Goal: Task Accomplishment & Management: Complete application form

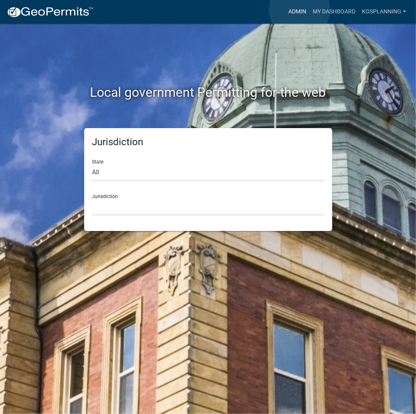
click at [300, 9] on link "Admin" at bounding box center [297, 11] width 24 height 15
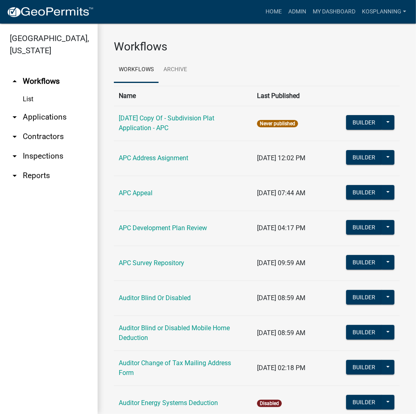
click at [50, 119] on link "arrow_drop_down Applications" at bounding box center [49, 117] width 98 height 20
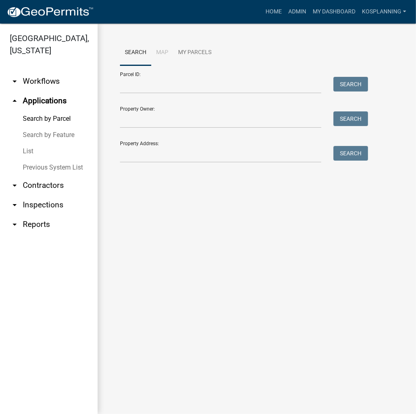
click at [31, 150] on link "List" at bounding box center [49, 151] width 98 height 16
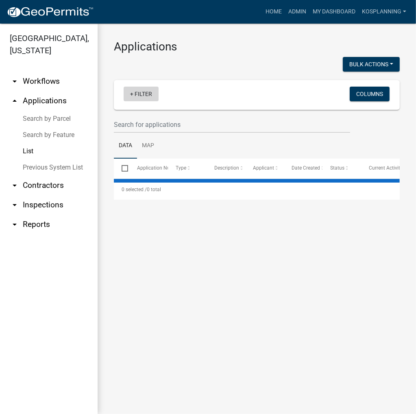
click at [146, 92] on link "+ Filter" at bounding box center [141, 94] width 35 height 15
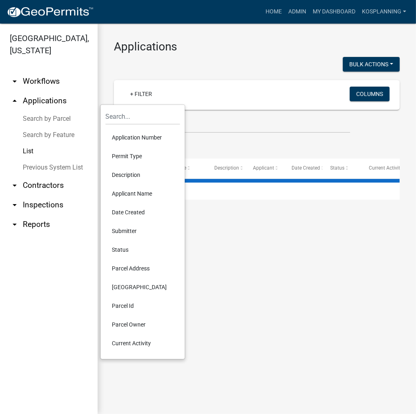
select select "3: 100"
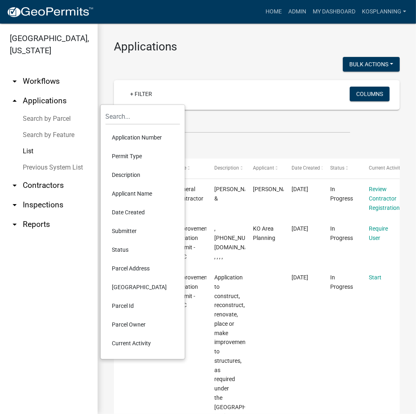
click at [200, 149] on ul "Data Map" at bounding box center [257, 146] width 286 height 26
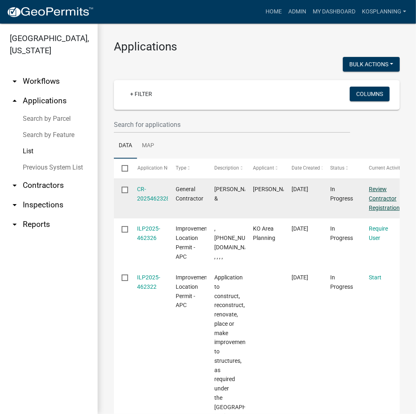
click at [385, 195] on link "Review Contractor Registration" at bounding box center [384, 198] width 31 height 25
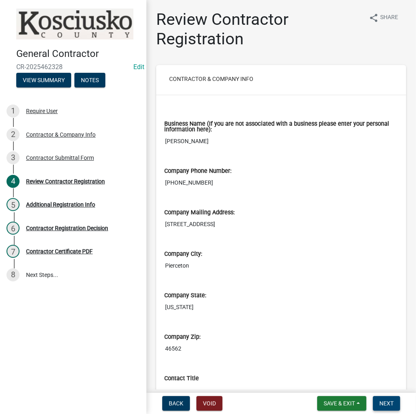
click at [395, 402] on button "Next" at bounding box center [386, 403] width 27 height 15
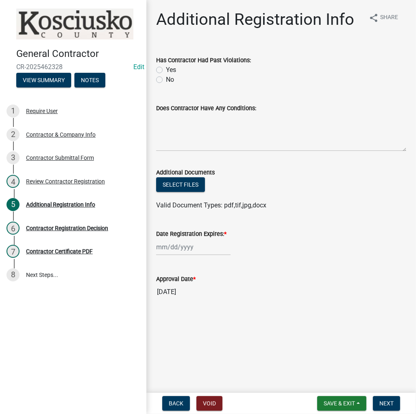
click at [166, 67] on label "Yes" at bounding box center [171, 70] width 10 height 10
click at [166, 67] on input "Yes" at bounding box center [168, 67] width 5 height 5
radio input "true"
drag, startPoint x: 155, startPoint y: 80, endPoint x: 161, endPoint y: 79, distance: 5.7
click at [156, 80] on div "Has Contractor Had Past Violations: Yes No" at bounding box center [281, 65] width 262 height 39
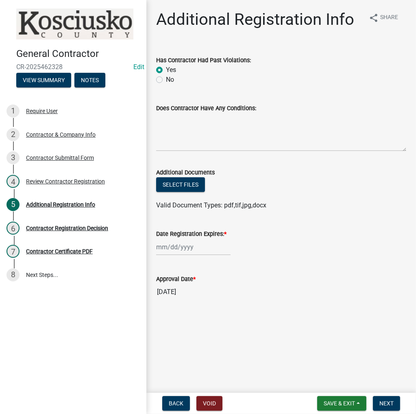
click at [166, 79] on label "No" at bounding box center [170, 80] width 8 height 10
click at [166, 79] on input "No" at bounding box center [168, 77] width 5 height 5
radio input "true"
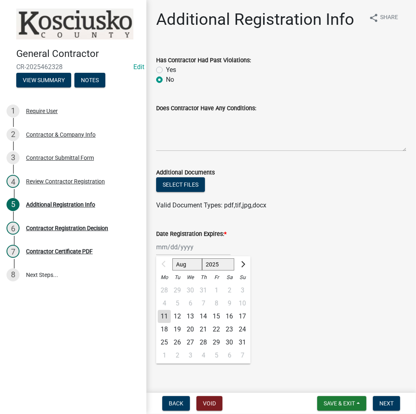
click at [183, 248] on div "Aug Sep Oct Nov [DATE] 2026 2027 2028 2029 2030 2031 2032 2033 2034 2035 2036 2…" at bounding box center [193, 247] width 74 height 17
click at [211, 266] on select "2025 2026 2027 2028 2029 2030 2031 2032 2033 2034 2035 2036 2037 2038 2039 2040…" at bounding box center [218, 264] width 33 height 12
select select "2026"
click at [202, 258] on select "2025 2026 2027 2028 2029 2030 2031 2032 2033 2034 2035 2036 2037 2038 2039 2040…" at bounding box center [218, 264] width 33 height 12
click at [178, 318] on div "11" at bounding box center [177, 316] width 13 height 13
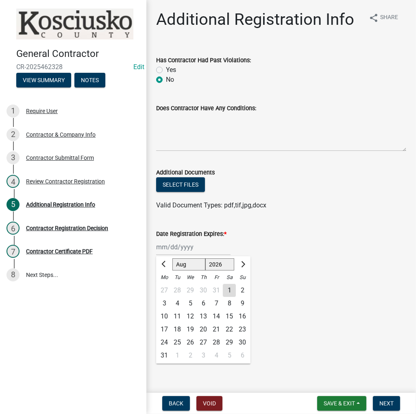
type input "[DATE]"
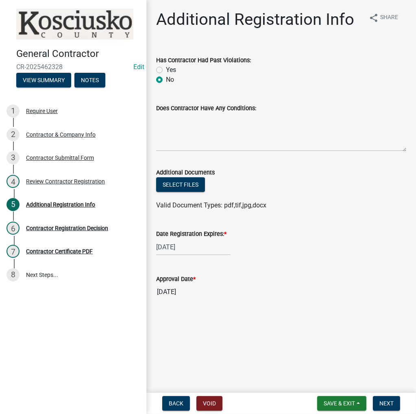
click at [180, 295] on input "[DATE]" at bounding box center [281, 292] width 250 height 16
click at [390, 402] on span "Next" at bounding box center [386, 403] width 14 height 7
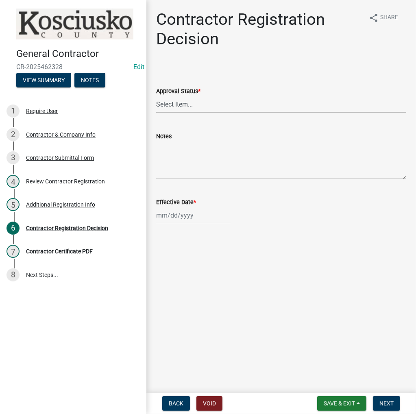
click at [181, 100] on select "Select Item... Approved Denied" at bounding box center [281, 104] width 250 height 17
click at [156, 96] on select "Select Item... Approved Denied" at bounding box center [281, 104] width 250 height 17
select select "8e4351d7-4ebf-4714-a7c9-c8187f00e083"
select select "8"
select select "2025"
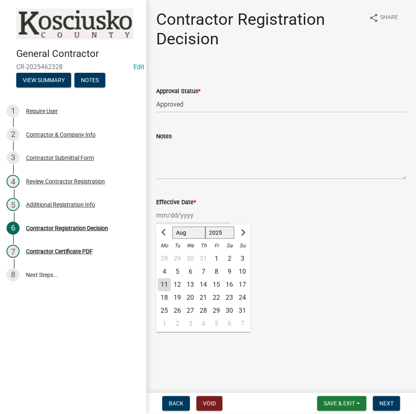
click at [187, 217] on div "[PERSON_NAME] Feb Mar Apr [PERSON_NAME][DATE] Oct Nov [DATE] 1526 1527 1528 152…" at bounding box center [193, 215] width 74 height 17
click at [165, 282] on div "11" at bounding box center [164, 284] width 13 height 13
type input "[DATE]"
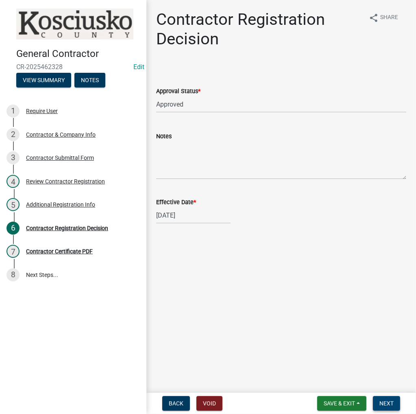
click at [382, 401] on span "Next" at bounding box center [386, 403] width 14 height 7
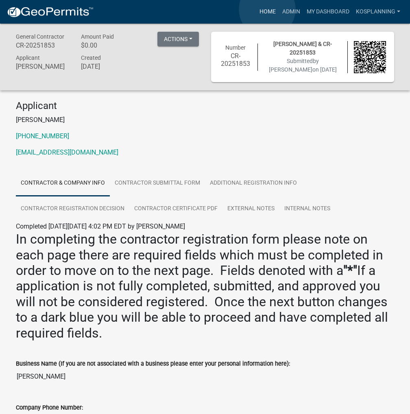
click at [267, 9] on link "Home" at bounding box center [267, 11] width 23 height 15
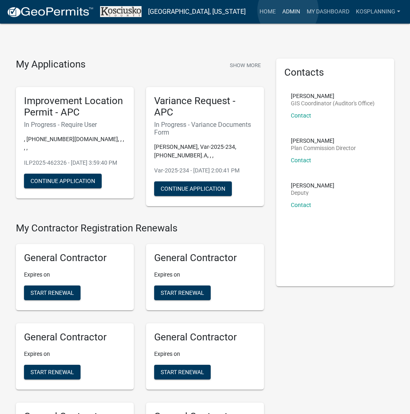
click at [288, 10] on link "Admin" at bounding box center [291, 11] width 24 height 15
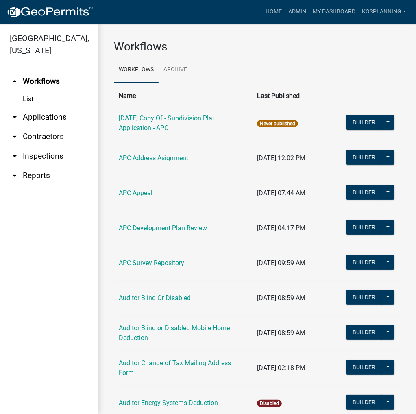
click at [49, 116] on link "arrow_drop_down Applications" at bounding box center [49, 117] width 98 height 20
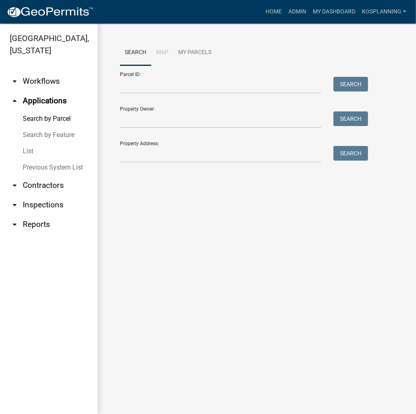
click at [26, 152] on link "List" at bounding box center [49, 151] width 98 height 16
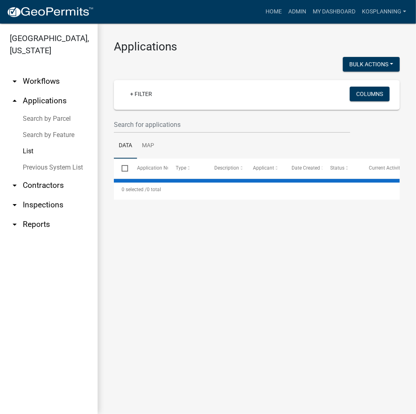
select select "3: 100"
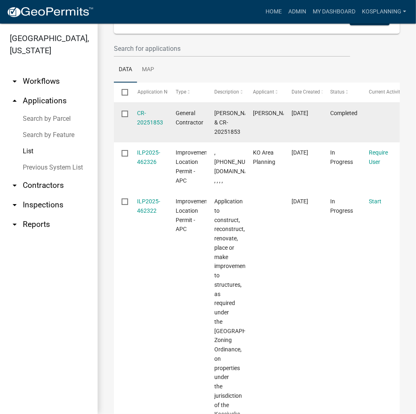
scroll to position [81, 0]
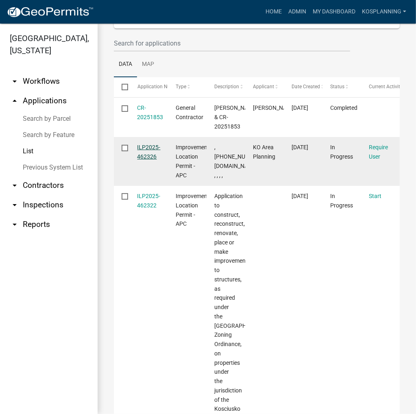
click at [152, 156] on link "ILP2025-462326" at bounding box center [148, 152] width 23 height 16
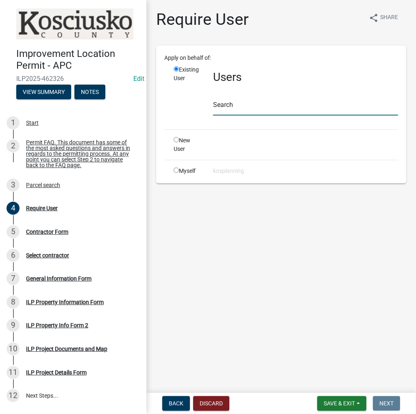
click at [226, 107] on input "text" at bounding box center [305, 107] width 185 height 17
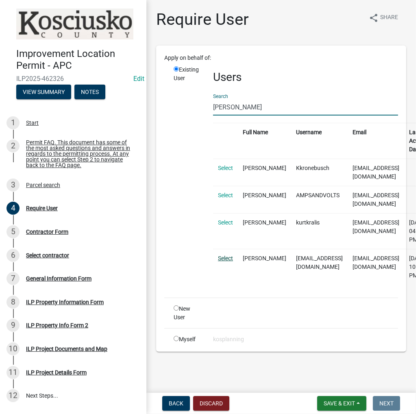
type input "[PERSON_NAME]"
click at [226, 255] on link "Select" at bounding box center [225, 258] width 15 height 7
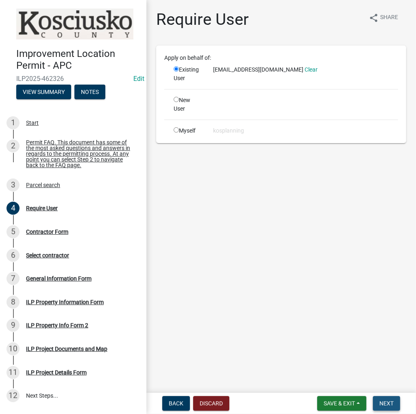
click at [383, 397] on button "Next" at bounding box center [386, 403] width 27 height 15
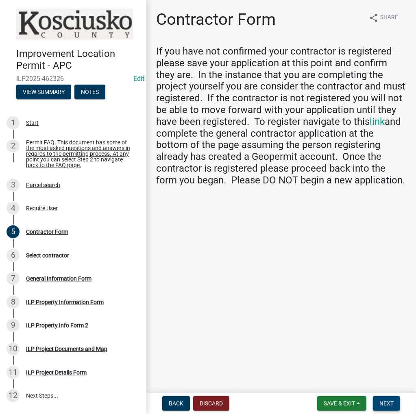
click at [379, 404] on span "Next" at bounding box center [386, 403] width 14 height 7
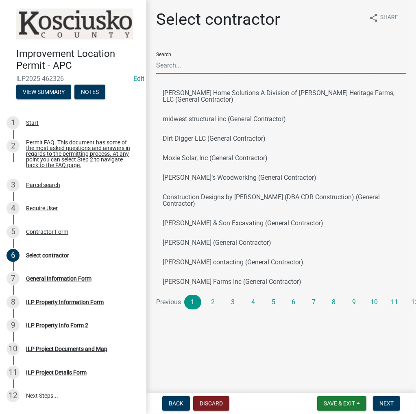
click at [216, 69] on input "Search" at bounding box center [281, 65] width 250 height 17
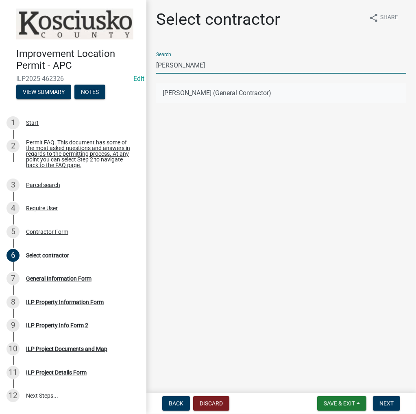
type input "[PERSON_NAME]"
click at [202, 93] on button "[PERSON_NAME] (General Contractor)" at bounding box center [281, 93] width 250 height 20
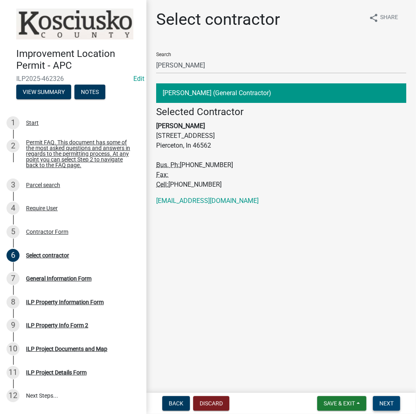
click at [390, 402] on span "Next" at bounding box center [386, 403] width 14 height 7
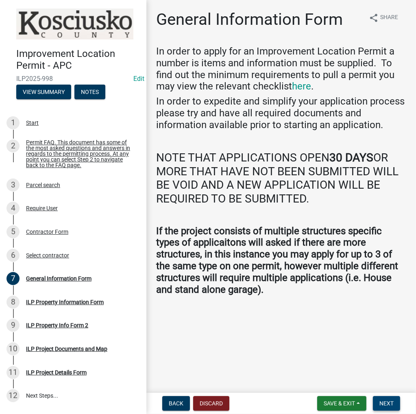
click at [385, 398] on button "Next" at bounding box center [386, 403] width 27 height 15
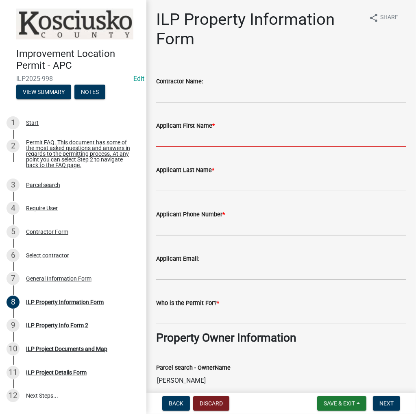
click at [190, 135] on input "Applicant First Name *" at bounding box center [281, 139] width 250 height 17
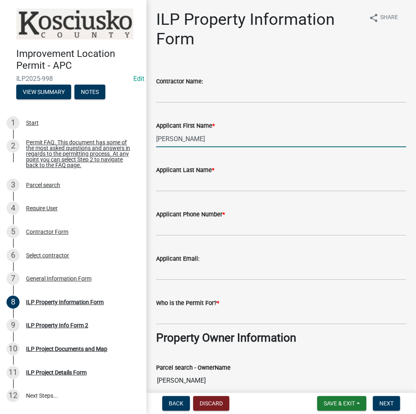
type input "[PERSON_NAME]"
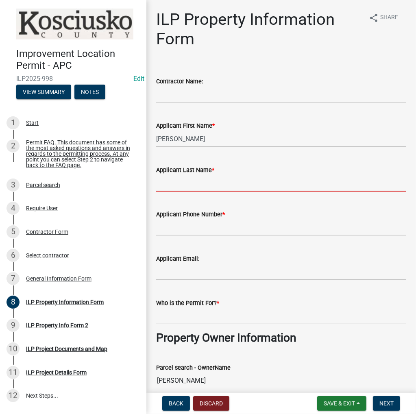
type input "L"
type input "Kralis"
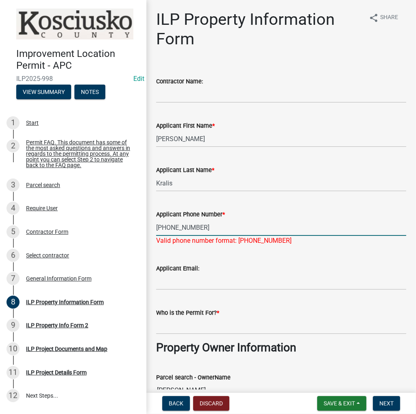
click at [177, 228] on input "[PHONE_NUMBER]" at bounding box center [281, 227] width 250 height 17
type input "[PHONE_NUMBER]"
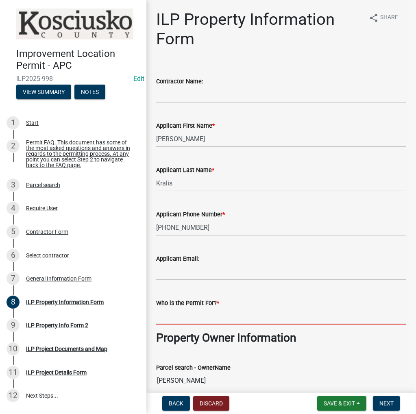
click at [166, 321] on input "Who is the Permit For? *" at bounding box center [281, 316] width 250 height 17
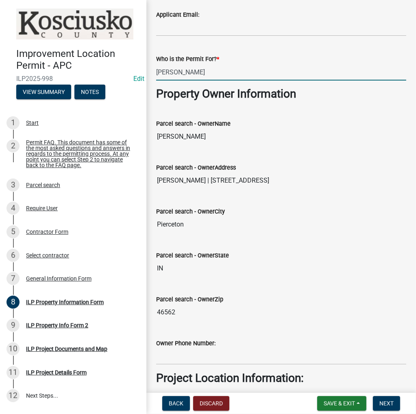
scroll to position [407, 0]
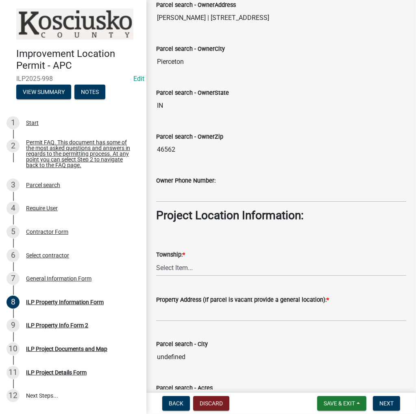
type input "[PERSON_NAME]"
click at [186, 263] on select "Select Item... [PERSON_NAME] - Elkhart Co Clay Etna [GEOGRAPHIC_DATA][PERSON_NA…" at bounding box center [281, 267] width 250 height 17
click at [156, 259] on select "Select Item... [PERSON_NAME] - Elkhart Co Clay Etna [GEOGRAPHIC_DATA][PERSON_NA…" at bounding box center [281, 267] width 250 height 17
select select "ce5e5af6-c6c5-4687-8c03-18a23ec22597"
click at [189, 310] on input "Property Address (If parcel is vacant provide a general location): *" at bounding box center [281, 313] width 250 height 17
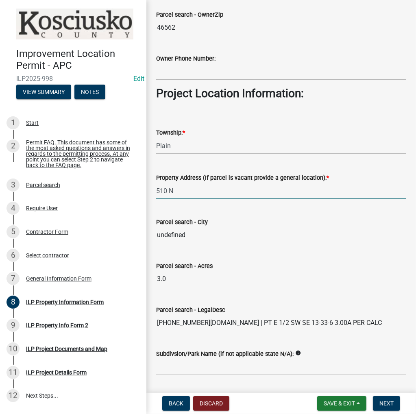
scroll to position [596, 0]
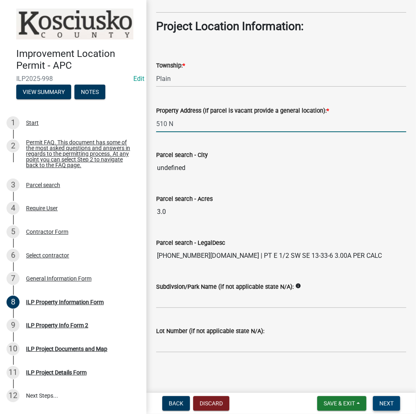
type input "510 N"
click at [385, 405] on span "Next" at bounding box center [386, 403] width 14 height 7
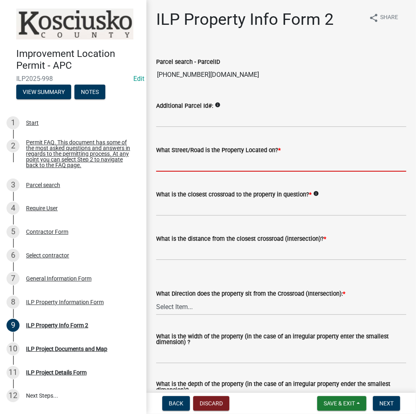
click at [198, 163] on input "What Street/Road is the Property Located on? *" at bounding box center [281, 163] width 250 height 17
type input "510 N"
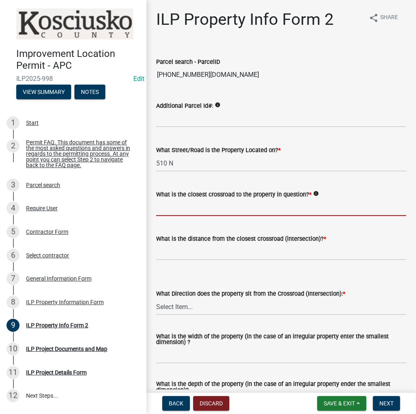
click at [209, 207] on input "What is the closest crossroad to the property in question? *" at bounding box center [281, 207] width 250 height 17
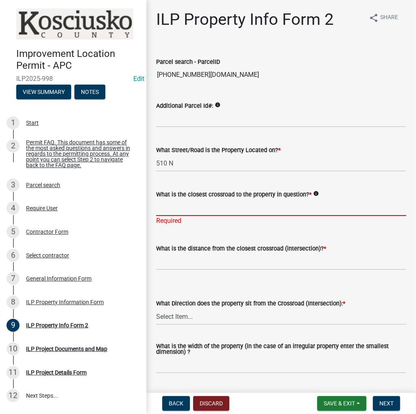
click at [187, 209] on input "What is the closest crossroad to the property in question? *" at bounding box center [281, 207] width 250 height 17
type input "375 E"
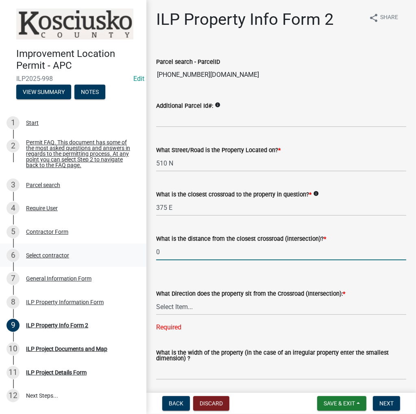
drag, startPoint x: 176, startPoint y: 255, endPoint x: 137, endPoint y: 255, distance: 38.2
click at [137, 255] on div "Improvement Location Permit - APC ILP2025-998 Edit View Summary Notes 1 Start 2…" at bounding box center [208, 207] width 416 height 414
type input "100"
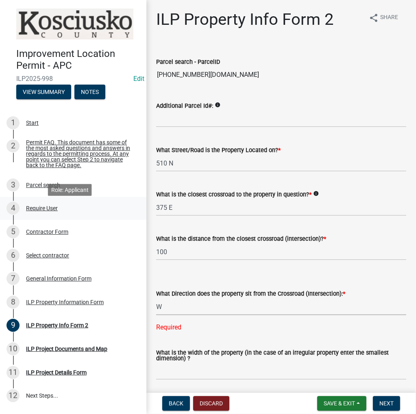
select select "7b11be74-d7bb-4878-8b50-4ecdc0000cbf"
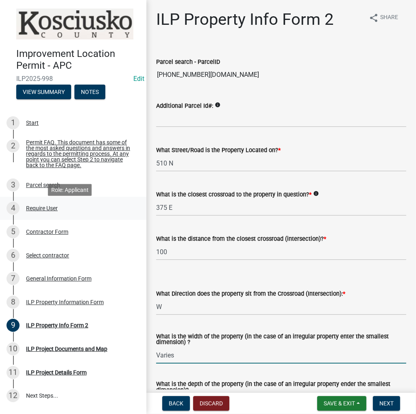
type input "Varies"
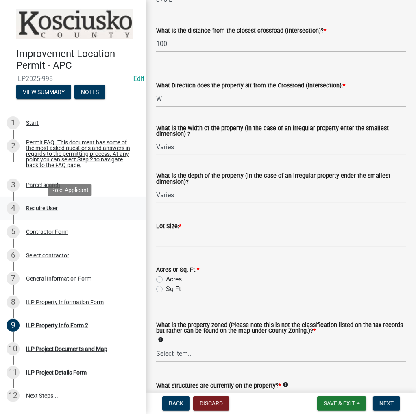
type input "Varies"
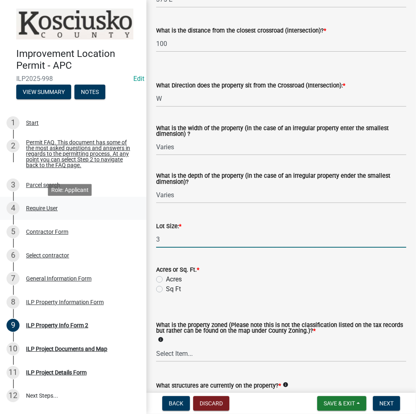
type input "3"
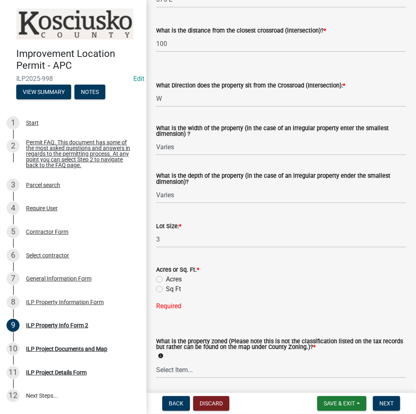
click at [166, 279] on label "Acres" at bounding box center [174, 279] width 16 height 10
click at [166, 279] on input "Acres" at bounding box center [168, 276] width 5 height 5
radio input "true"
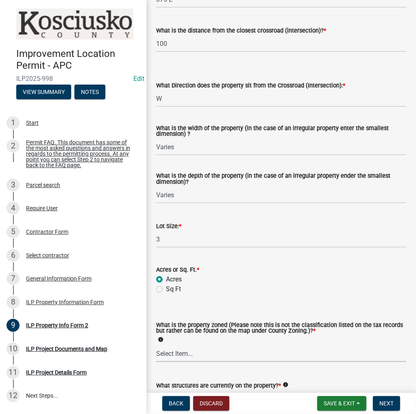
click at [194, 350] on select "Select Item... Agricultural Agricultural 2 Commercial Environmental Industrial …" at bounding box center [281, 353] width 250 height 17
click at [156, 345] on select "Select Item... Agricultural Agricultural 2 Commercial Environmental Industrial …" at bounding box center [281, 353] width 250 height 17
select select "ea119d11-e52e-4559-b746-af06211fe819"
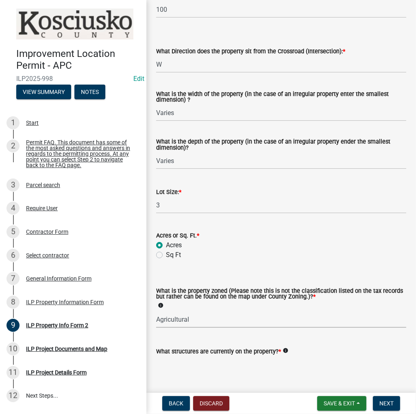
scroll to position [286, 0]
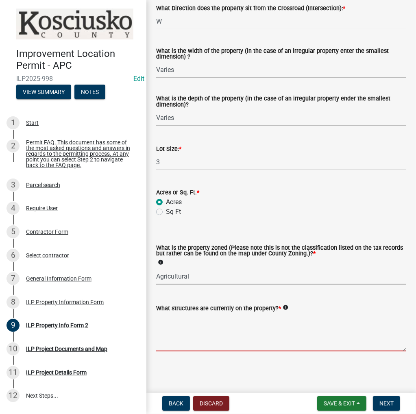
click at [211, 331] on textarea "What structures are currently on the property? *" at bounding box center [281, 332] width 250 height 38
type textarea "v"
type textarea "shed"
click at [381, 400] on span "Next" at bounding box center [386, 403] width 14 height 7
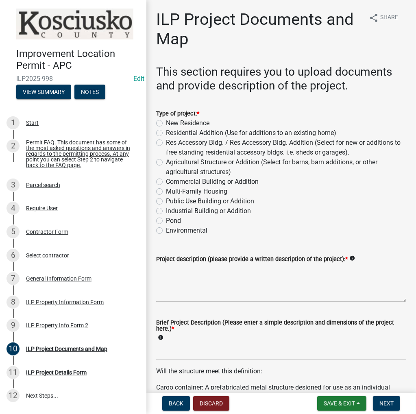
click at [166, 122] on label "New Residence" at bounding box center [188, 123] width 44 height 10
click at [166, 122] on input "New Residence" at bounding box center [168, 120] width 5 height 5
radio input "true"
click at [177, 277] on textarea "Project description (please provide a written description of the project): *" at bounding box center [281, 283] width 250 height 38
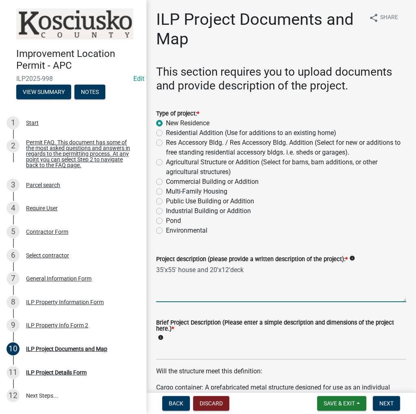
type textarea "35'x55' house and 20'x12'deck"
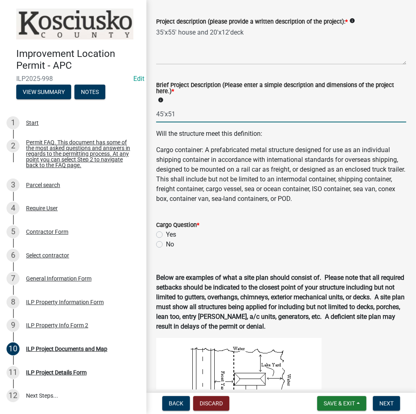
scroll to position [244, 0]
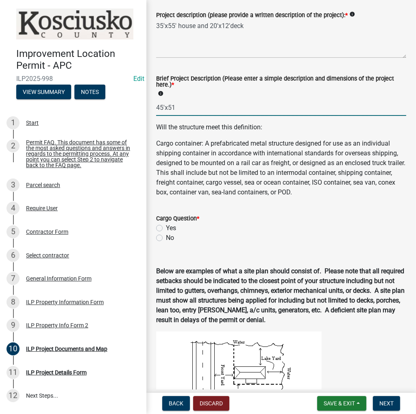
type input "45'x51"
click at [166, 240] on label "No" at bounding box center [170, 238] width 8 height 10
click at [166, 238] on input "No" at bounding box center [168, 235] width 5 height 5
radio input "true"
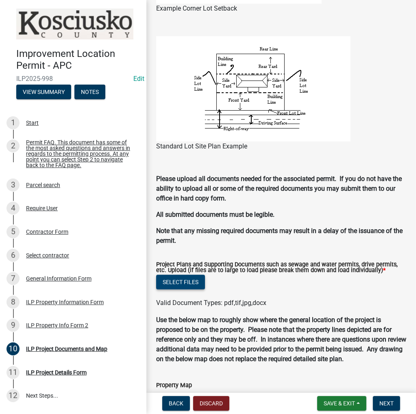
scroll to position [677, 0]
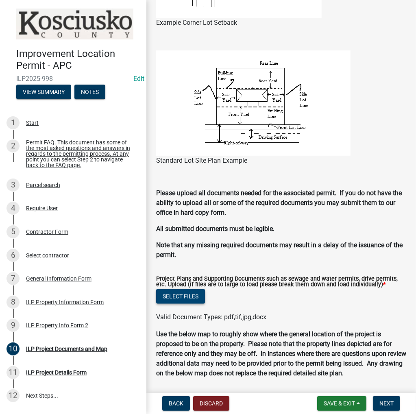
click at [193, 296] on button "Select files" at bounding box center [180, 296] width 49 height 15
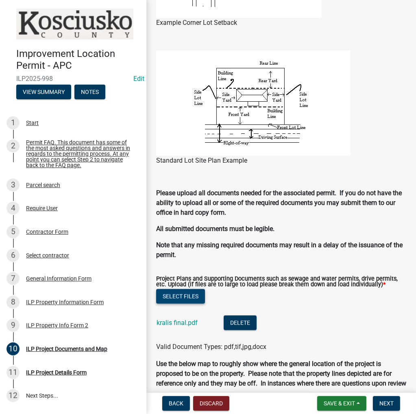
click at [190, 299] on button "Select files" at bounding box center [180, 296] width 49 height 15
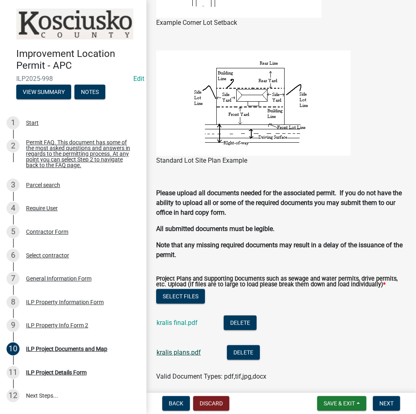
click at [185, 356] on link "kralis plans.pdf" at bounding box center [179, 352] width 44 height 8
click at [195, 295] on button "Select files" at bounding box center [180, 296] width 49 height 15
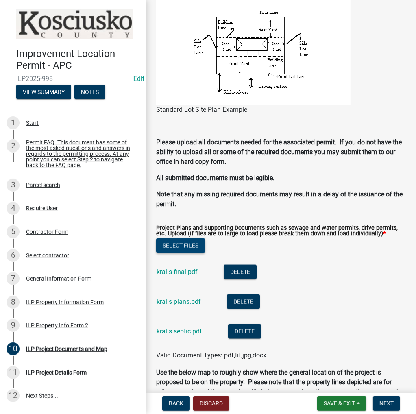
scroll to position [758, 0]
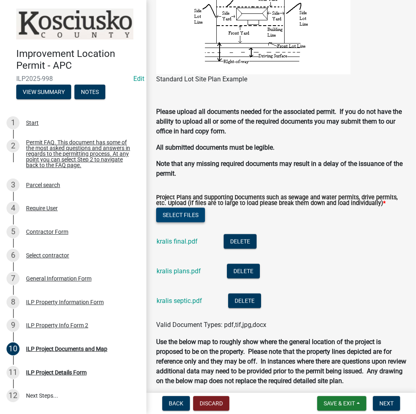
click at [163, 217] on button "Select files" at bounding box center [180, 215] width 49 height 15
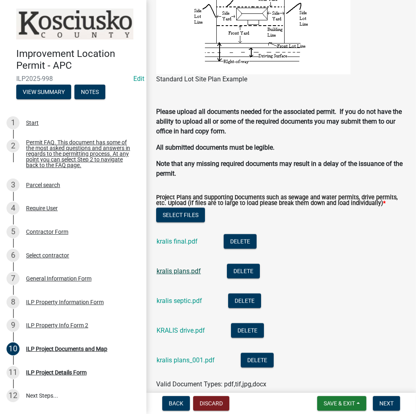
click at [184, 273] on link "kralis plans.pdf" at bounding box center [179, 271] width 44 height 8
click at [379, 402] on button "Next" at bounding box center [386, 403] width 27 height 15
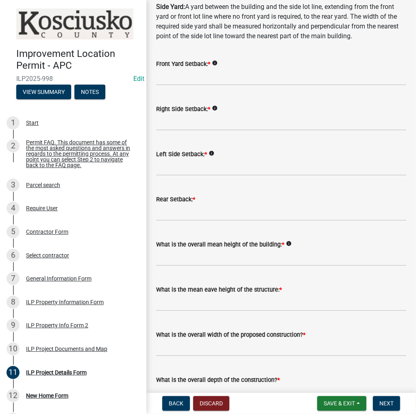
scroll to position [122, 0]
click at [176, 258] on input "text" at bounding box center [281, 257] width 250 height 17
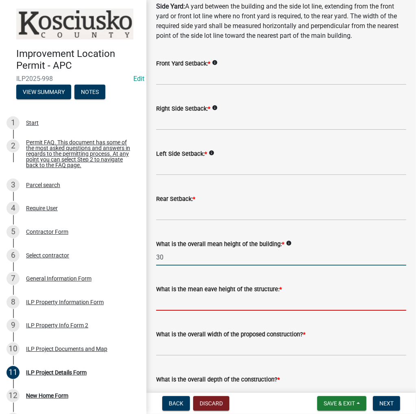
type input "30.0"
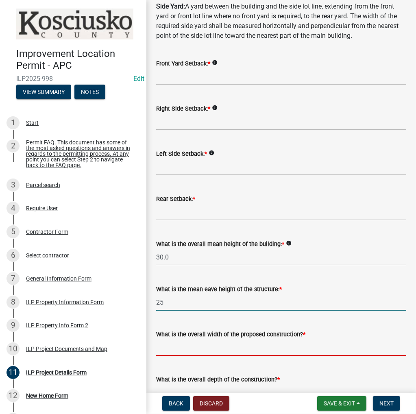
type input "25.0"
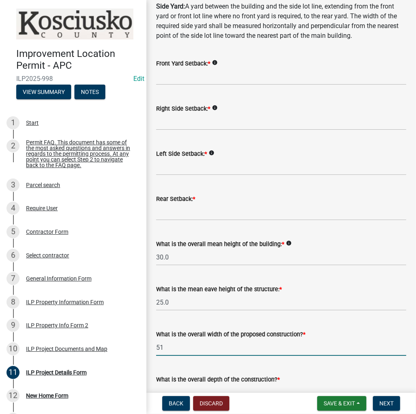
type input "51.00"
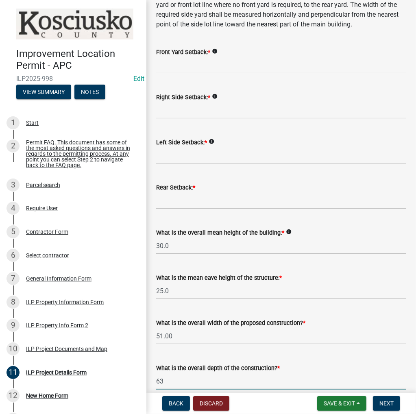
type input "63.00"
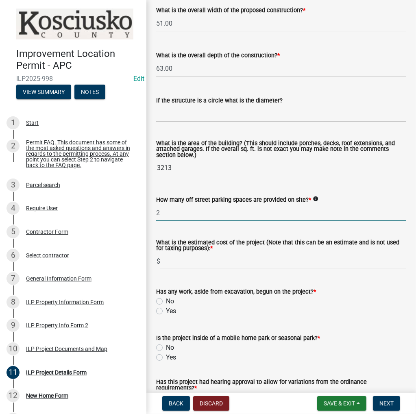
scroll to position [487, 0]
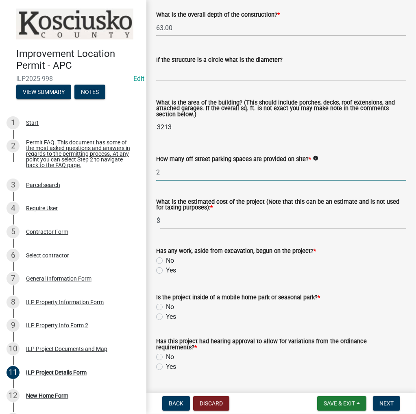
type input "2"
click at [166, 308] on label "No" at bounding box center [170, 307] width 8 height 10
click at [166, 307] on input "No" at bounding box center [168, 304] width 5 height 5
radio input "true"
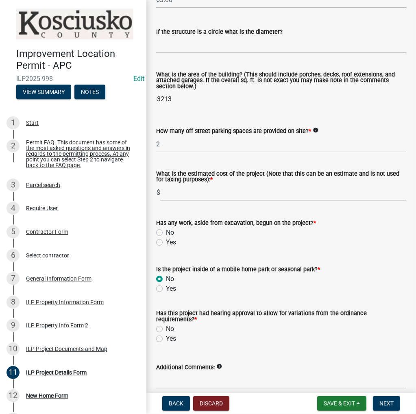
scroll to position [527, 0]
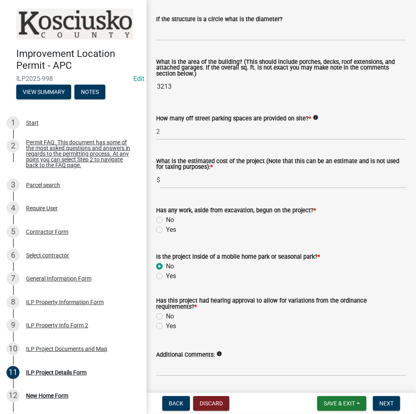
click at [166, 314] on label "No" at bounding box center [170, 316] width 8 height 10
click at [166, 314] on input "No" at bounding box center [168, 313] width 5 height 5
radio input "true"
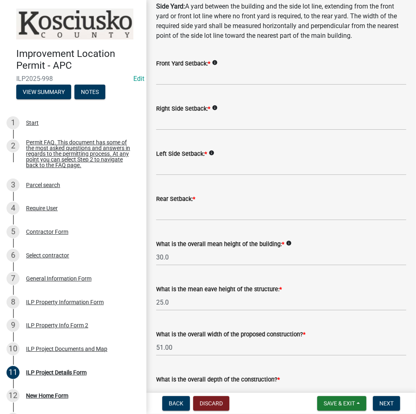
scroll to position [121, 0]
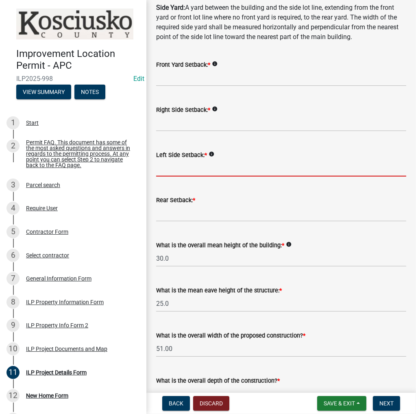
click at [184, 163] on input "text" at bounding box center [281, 168] width 250 height 17
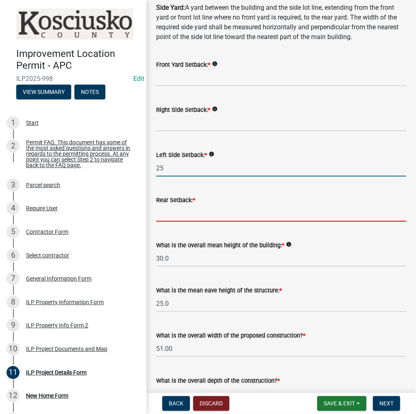
type input "25.0"
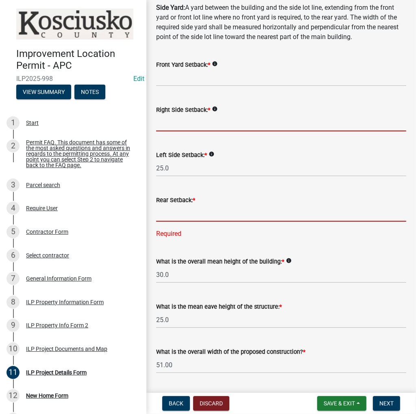
click at [181, 119] on input "text" at bounding box center [281, 123] width 250 height 17
type input "6"
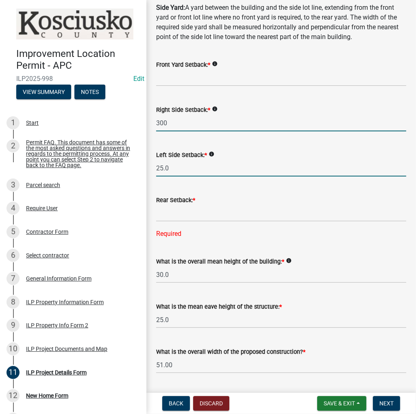
type input "300.0"
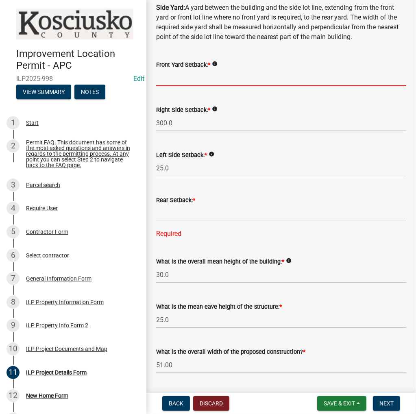
click at [192, 71] on input "text" at bounding box center [281, 78] width 250 height 17
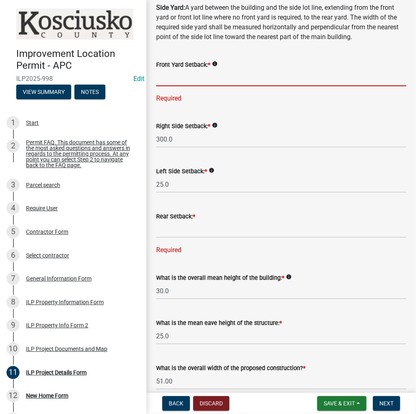
click at [176, 79] on input "text" at bounding box center [281, 78] width 250 height 17
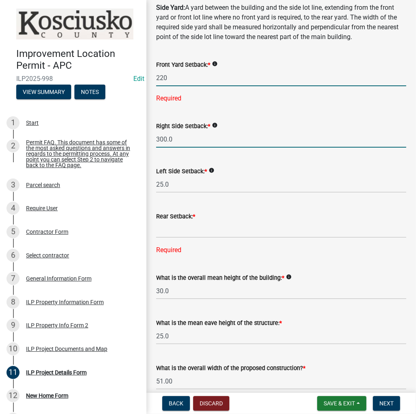
type input "220.0"
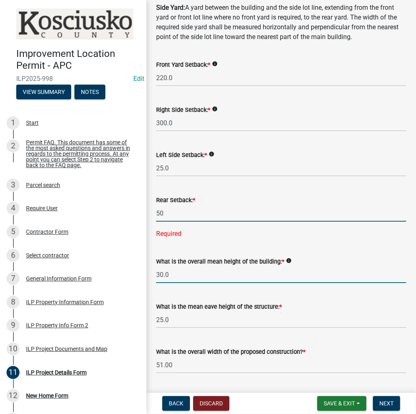
type input "50.0"
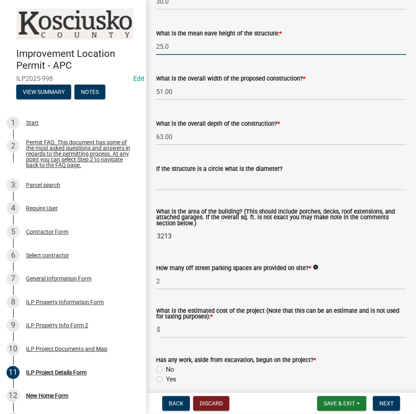
scroll to position [446, 0]
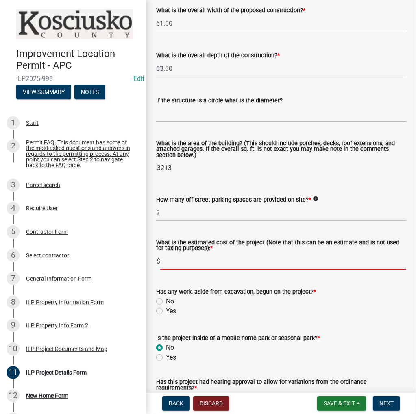
click at [184, 266] on input "text" at bounding box center [283, 261] width 246 height 17
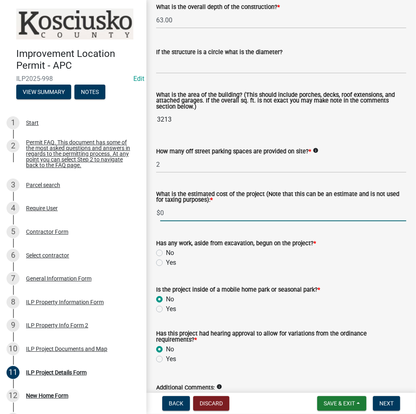
scroll to position [553, 0]
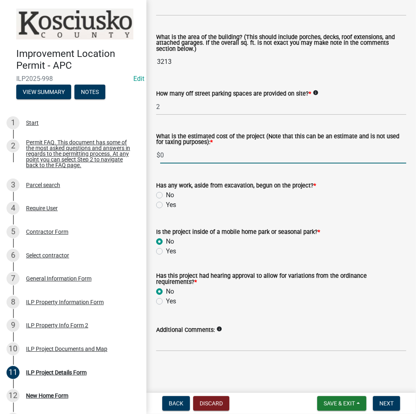
type input "0"
click at [166, 195] on label "No" at bounding box center [170, 195] width 8 height 10
click at [166, 195] on input "No" at bounding box center [168, 192] width 5 height 5
radio input "true"
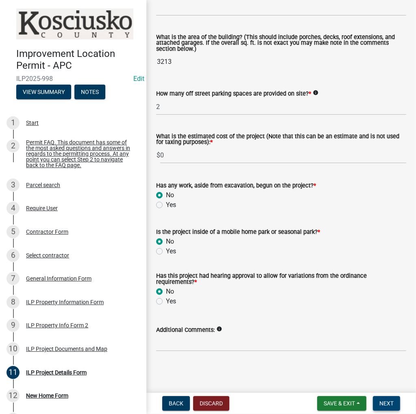
click at [390, 403] on span "Next" at bounding box center [386, 403] width 14 height 7
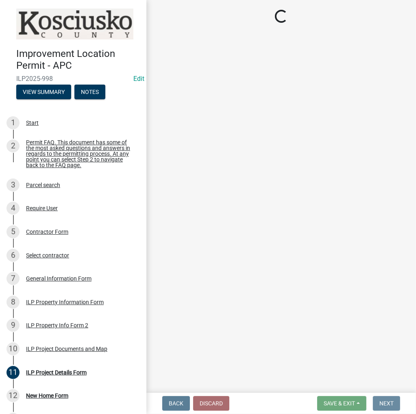
scroll to position [0, 0]
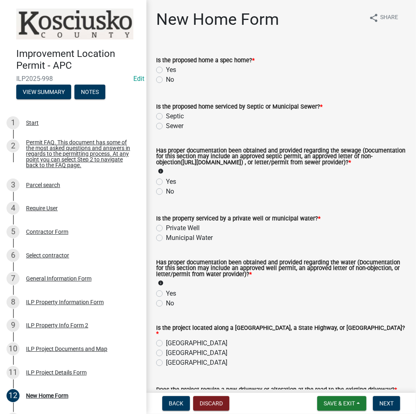
click at [166, 78] on label "No" at bounding box center [170, 80] width 8 height 10
click at [166, 78] on input "No" at bounding box center [168, 77] width 5 height 5
radio input "true"
click at [166, 116] on label "Septic" at bounding box center [175, 116] width 18 height 10
click at [166, 116] on input "Septic" at bounding box center [168, 113] width 5 height 5
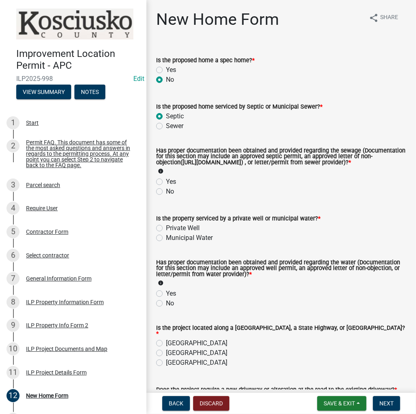
radio input "true"
click at [166, 187] on label "Yes" at bounding box center [171, 182] width 10 height 10
click at [166, 182] on input "Yes" at bounding box center [168, 179] width 5 height 5
radio input "true"
click at [166, 233] on label "Private Well" at bounding box center [183, 228] width 34 height 10
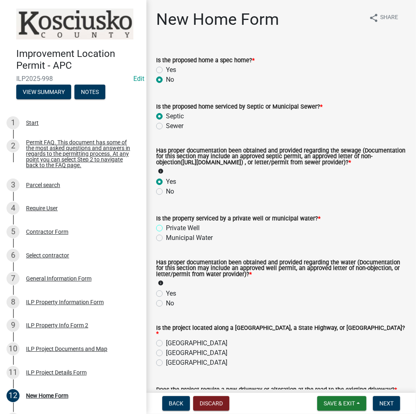
click at [166, 229] on input "Private Well" at bounding box center [168, 225] width 5 height 5
radio input "true"
click at [166, 297] on label "Yes" at bounding box center [171, 294] width 10 height 10
click at [166, 294] on input "Yes" at bounding box center [168, 291] width 5 height 5
radio input "true"
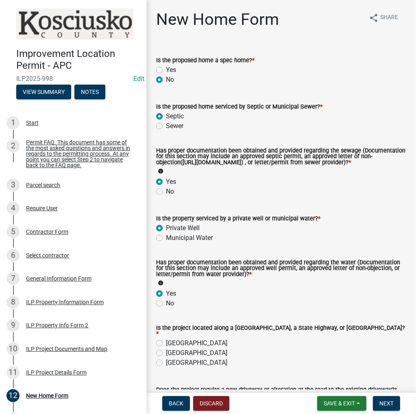
click at [166, 344] on label "[GEOGRAPHIC_DATA]" at bounding box center [196, 343] width 61 height 10
click at [166, 344] on input "[GEOGRAPHIC_DATA]" at bounding box center [168, 340] width 5 height 5
radio input "true"
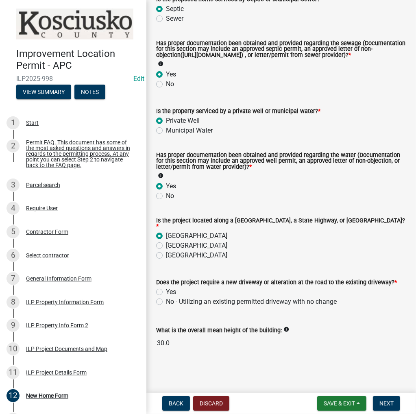
scroll to position [110, 0]
click at [166, 302] on label "No - Utilizing an existing permitted driveway with no change" at bounding box center [251, 302] width 171 height 10
click at [166, 302] on input "No - Utilizing an existing permitted driveway with no change" at bounding box center [168, 299] width 5 height 5
radio input "true"
click at [393, 406] on span "Next" at bounding box center [386, 403] width 14 height 7
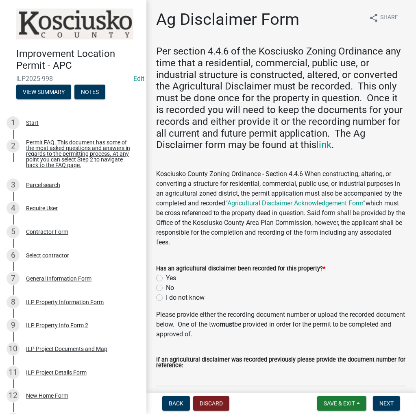
scroll to position [81, 0]
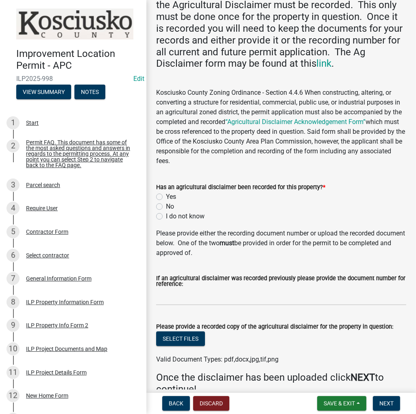
click at [166, 196] on label "Yes" at bounding box center [171, 197] width 10 height 10
click at [166, 196] on input "Yes" at bounding box center [168, 194] width 5 height 5
radio input "true"
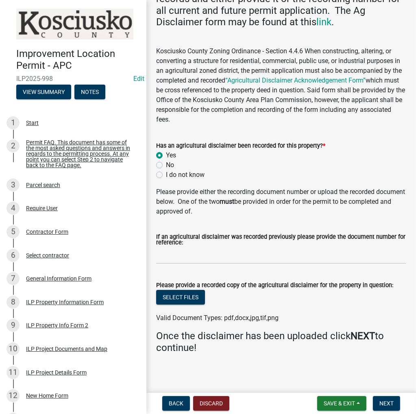
scroll to position [125, 0]
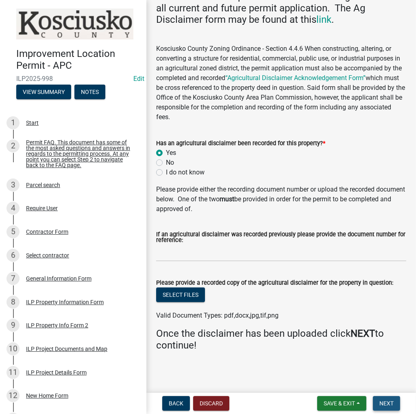
click at [391, 402] on span "Next" at bounding box center [386, 403] width 14 height 7
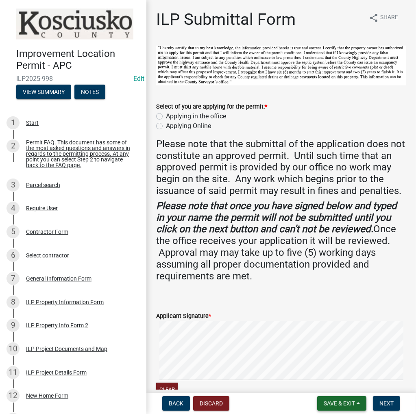
click at [344, 408] on button "Save & Exit" at bounding box center [341, 403] width 49 height 15
click at [325, 365] on button "Save" at bounding box center [333, 363] width 65 height 20
click at [166, 115] on label "Applying in the office" at bounding box center [196, 116] width 60 height 10
click at [166, 115] on input "Applying in the office" at bounding box center [168, 113] width 5 height 5
radio input "true"
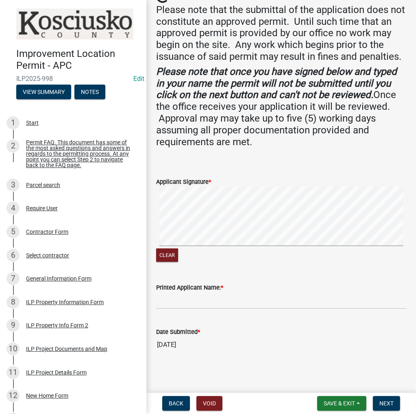
scroll to position [146, 0]
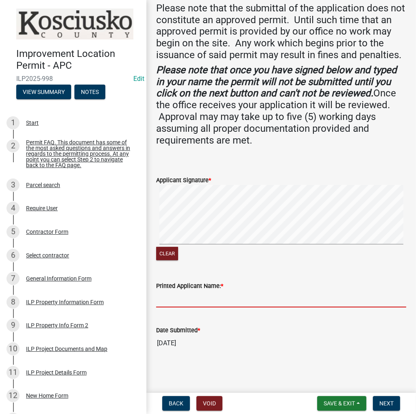
click at [172, 300] on input "Printed Applicant Name: *" at bounding box center [281, 299] width 250 height 17
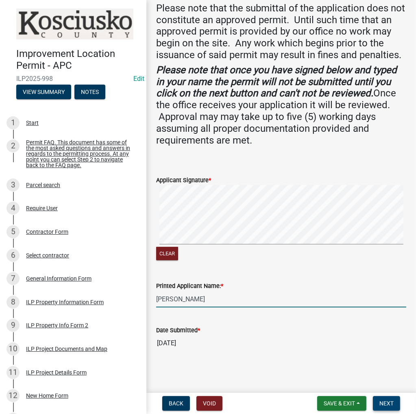
type input "[PERSON_NAME]"
click at [376, 405] on button "Next" at bounding box center [386, 403] width 27 height 15
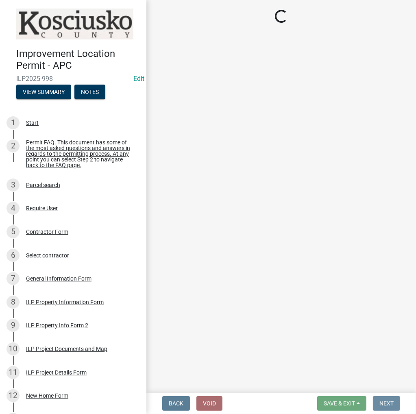
scroll to position [0, 0]
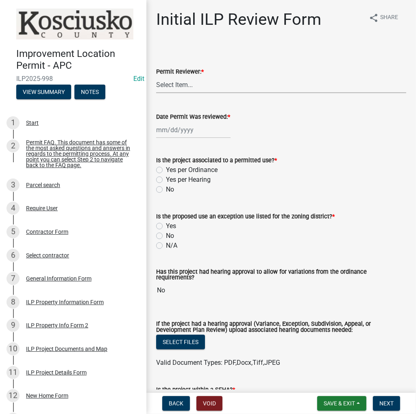
click at [183, 84] on select "Select Item... MMS LT AT CS [PERSON_NAME]" at bounding box center [281, 84] width 250 height 17
click at [156, 76] on select "Select Item... MMS LT AT CS [PERSON_NAME]" at bounding box center [281, 84] width 250 height 17
select select "4d3913d6-5a87-4fbb-afdb-cf4209782895"
click at [174, 131] on div at bounding box center [193, 130] width 74 height 17
select select "8"
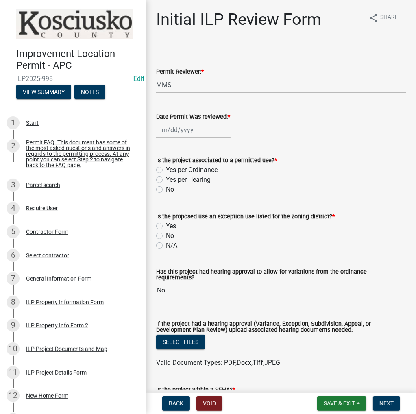
select select "2025"
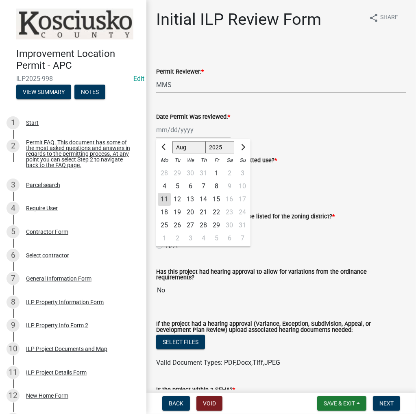
click at [165, 200] on div "11" at bounding box center [164, 199] width 13 height 13
type input "[DATE]"
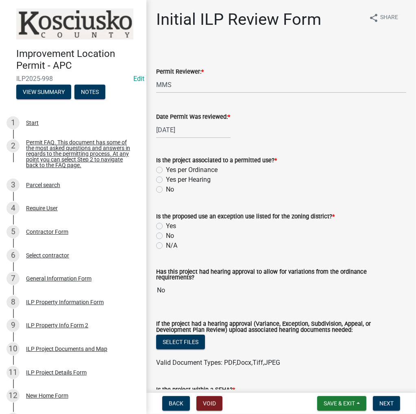
click at [166, 171] on label "Yes per Ordinance" at bounding box center [192, 170] width 52 height 10
click at [166, 170] on input "Yes per Ordinance" at bounding box center [168, 167] width 5 height 5
radio input "true"
click at [166, 243] on label "N/A" at bounding box center [171, 246] width 11 height 10
click at [166, 243] on input "N/A" at bounding box center [168, 243] width 5 height 5
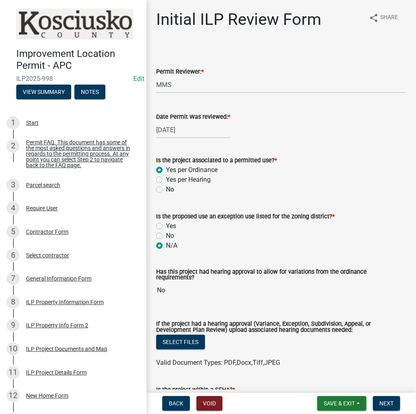
radio input "true"
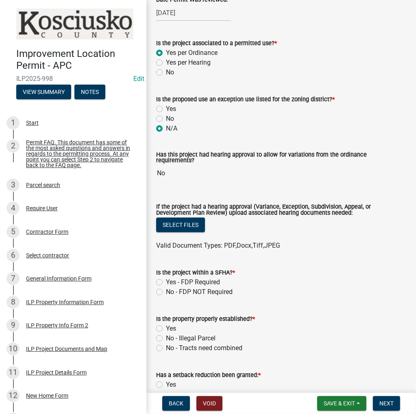
scroll to position [163, 0]
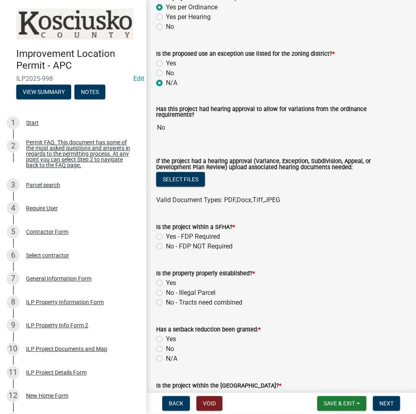
click at [166, 248] on label "No - FDP NOT Required" at bounding box center [199, 247] width 67 height 10
click at [166, 247] on input "No - FDP NOT Required" at bounding box center [168, 244] width 5 height 5
radio input "true"
click at [166, 280] on label "Yes" at bounding box center [171, 283] width 10 height 10
click at [166, 280] on input "Yes" at bounding box center [168, 280] width 5 height 5
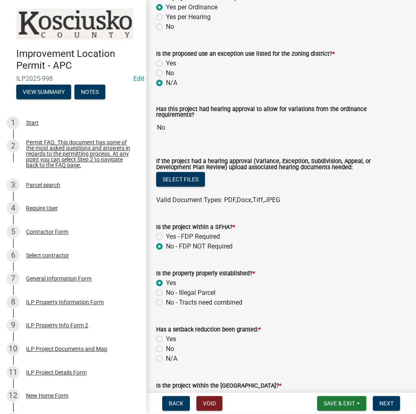
radio input "true"
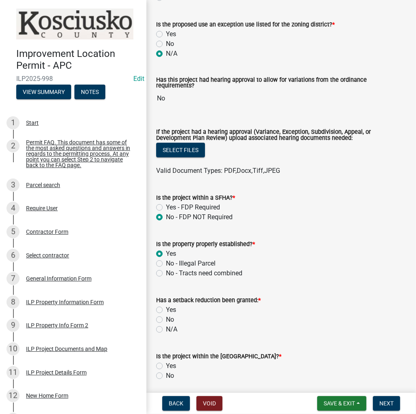
scroll to position [244, 0]
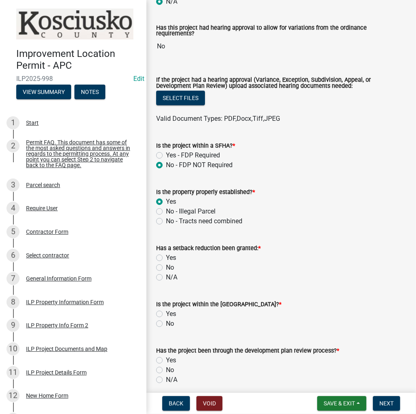
click at [166, 278] on label "N/A" at bounding box center [171, 277] width 11 height 10
click at [166, 278] on input "N/A" at bounding box center [168, 274] width 5 height 5
radio input "true"
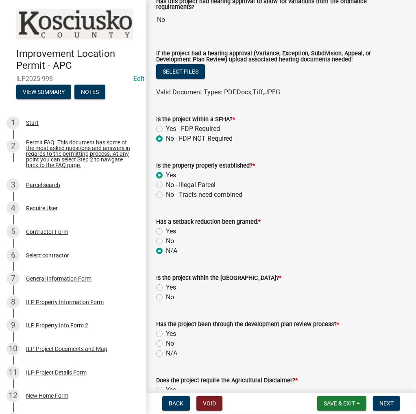
scroll to position [285, 0]
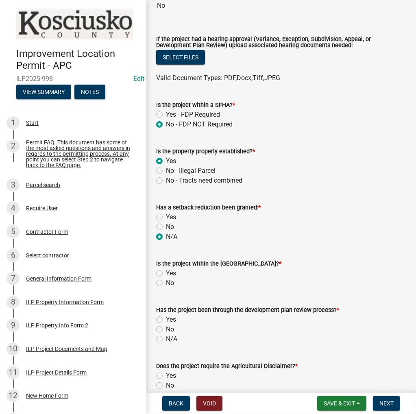
click at [166, 283] on label "No" at bounding box center [170, 283] width 8 height 10
click at [166, 283] on input "No" at bounding box center [168, 280] width 5 height 5
radio input "true"
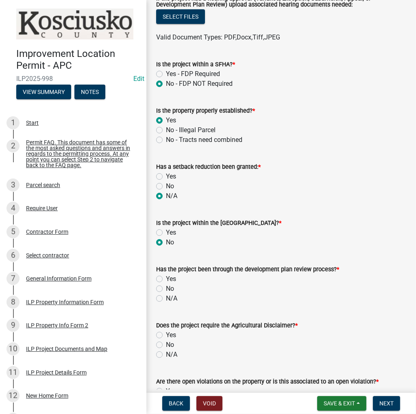
click at [166, 297] on label "N/A" at bounding box center [171, 299] width 11 height 10
click at [166, 297] on input "N/A" at bounding box center [168, 296] width 5 height 5
radio input "true"
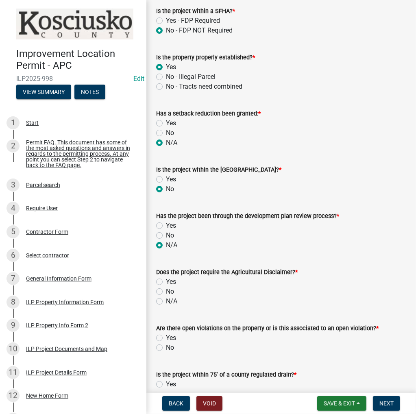
scroll to position [407, 0]
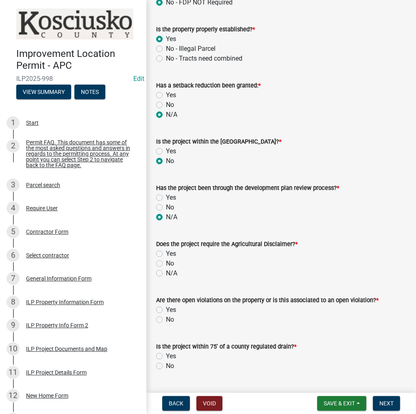
click at [166, 253] on label "Yes" at bounding box center [171, 254] width 10 height 10
click at [166, 253] on input "Yes" at bounding box center [168, 251] width 5 height 5
radio input "true"
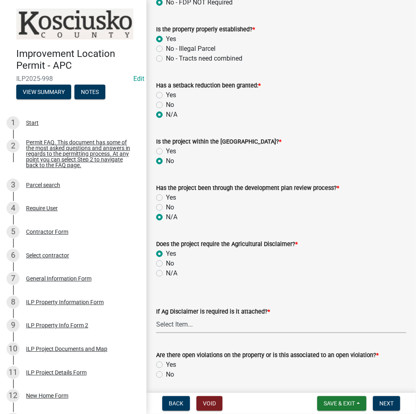
click at [183, 330] on select "Select Item... Yes No" at bounding box center [281, 324] width 250 height 17
click at [156, 316] on select "Select Item... Yes No" at bounding box center [281, 324] width 250 height 17
select select "c0fa77dd-9ee0-4144-9979-eb2eebb8c086"
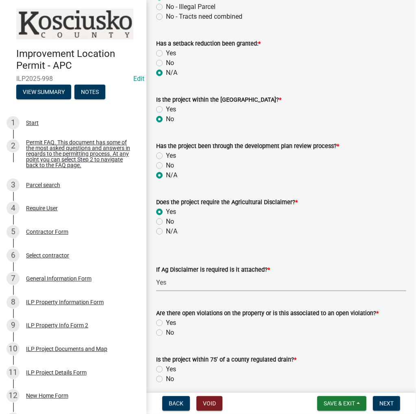
scroll to position [488, 0]
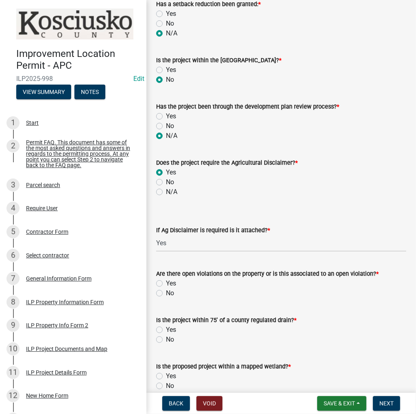
click at [166, 293] on label "No" at bounding box center [170, 293] width 8 height 10
click at [166, 293] on input "No" at bounding box center [168, 290] width 5 height 5
radio input "true"
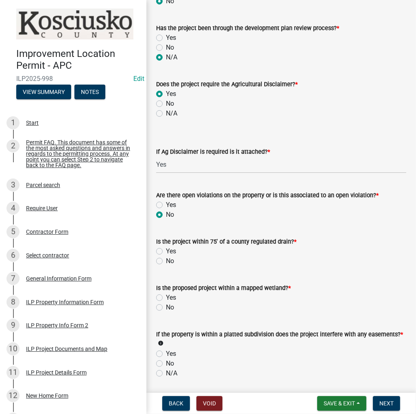
scroll to position [569, 0]
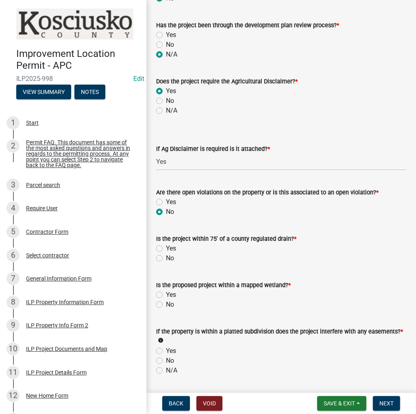
click at [166, 260] on label "No" at bounding box center [170, 258] width 8 height 10
click at [166, 259] on input "No" at bounding box center [168, 255] width 5 height 5
radio input "true"
click at [166, 305] on label "No" at bounding box center [170, 305] width 8 height 10
click at [166, 305] on input "No" at bounding box center [168, 302] width 5 height 5
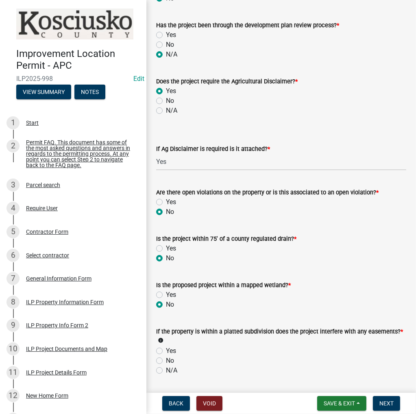
radio input "true"
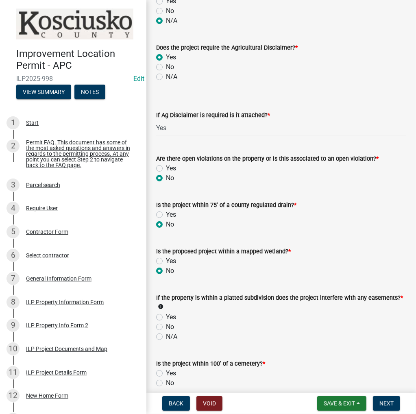
scroll to position [651, 0]
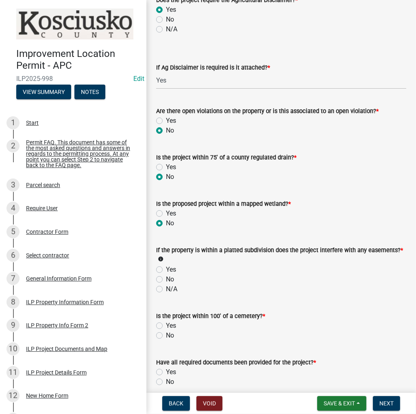
click at [166, 290] on label "N/A" at bounding box center [171, 289] width 11 height 10
click at [166, 290] on input "N/A" at bounding box center [168, 286] width 5 height 5
radio input "true"
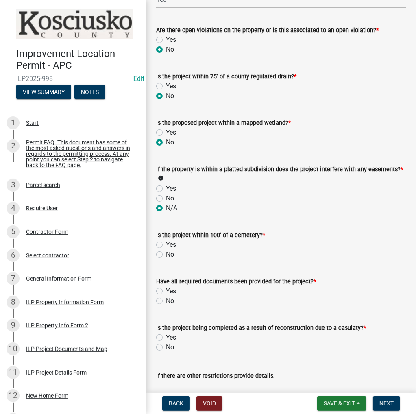
scroll to position [732, 0]
click at [166, 255] on label "No" at bounding box center [170, 254] width 8 height 10
click at [166, 255] on input "No" at bounding box center [168, 251] width 5 height 5
radio input "true"
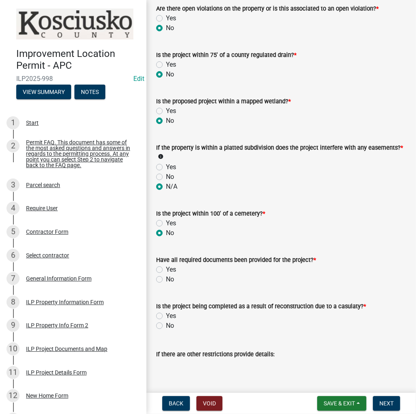
scroll to position [773, 0]
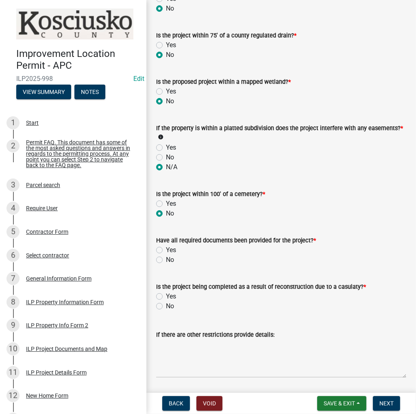
click at [166, 259] on label "No" at bounding box center [170, 260] width 8 height 10
click at [166, 259] on input "No" at bounding box center [168, 257] width 5 height 5
radio input "true"
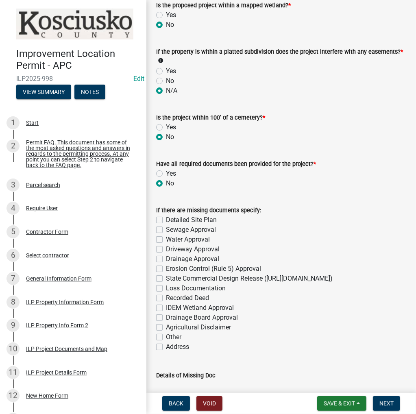
scroll to position [854, 0]
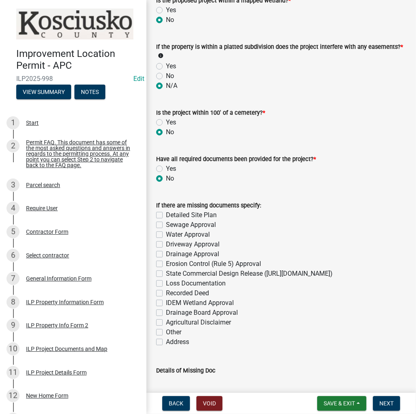
click at [166, 171] on label "Yes" at bounding box center [171, 169] width 10 height 10
click at [166, 169] on input "Yes" at bounding box center [168, 166] width 5 height 5
radio input "true"
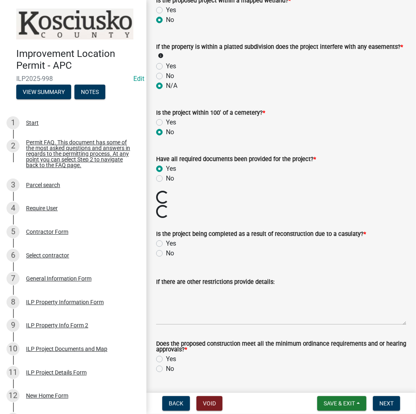
scroll to position [849, 0]
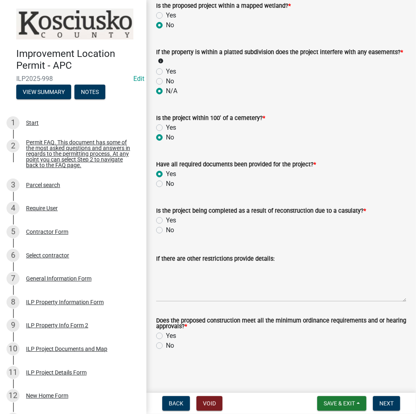
click at [166, 227] on label "No" at bounding box center [170, 230] width 8 height 10
click at [166, 227] on input "No" at bounding box center [168, 227] width 5 height 5
radio input "true"
click at [166, 336] on label "Yes" at bounding box center [171, 336] width 10 height 10
click at [166, 336] on input "Yes" at bounding box center [168, 333] width 5 height 5
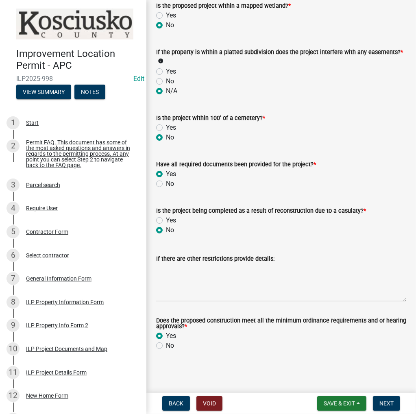
radio input "true"
click at [386, 401] on span "Next" at bounding box center [386, 403] width 14 height 7
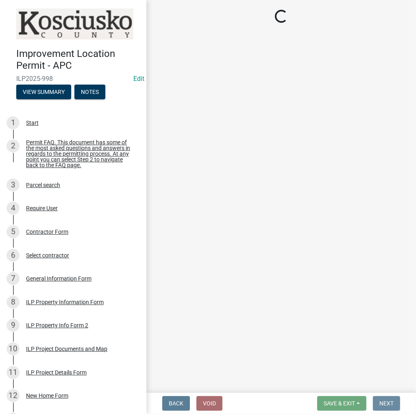
scroll to position [0, 0]
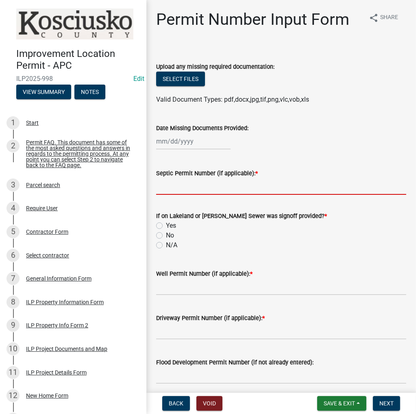
click at [166, 184] on input "Septic Permit Number (if applicable): *" at bounding box center [281, 186] width 250 height 17
type input "21266"
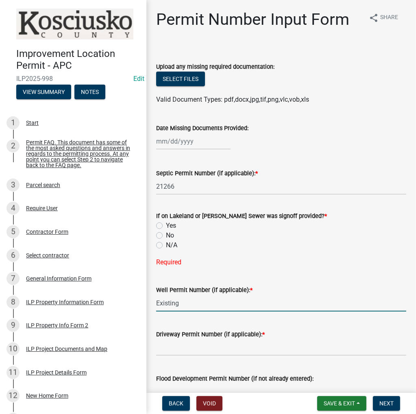
type input "Existing"
click at [166, 246] on label "N/A" at bounding box center [171, 245] width 11 height 10
click at [166, 246] on input "N/A" at bounding box center [168, 242] width 5 height 5
radio input "true"
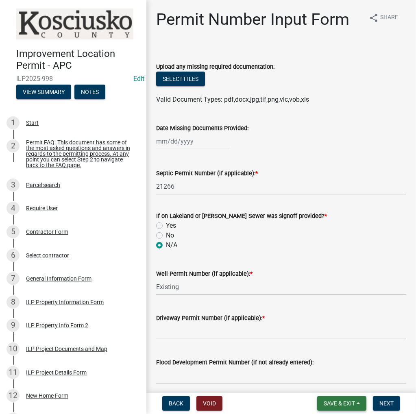
click at [340, 407] on button "Save & Exit" at bounding box center [341, 403] width 49 height 15
click at [322, 360] on button "Save" at bounding box center [333, 363] width 65 height 20
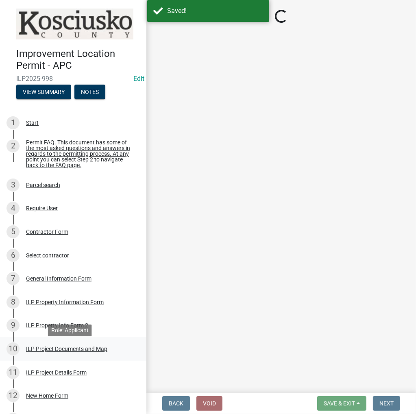
click at [54, 350] on div "ILP Project Documents and Map" at bounding box center [66, 349] width 81 height 6
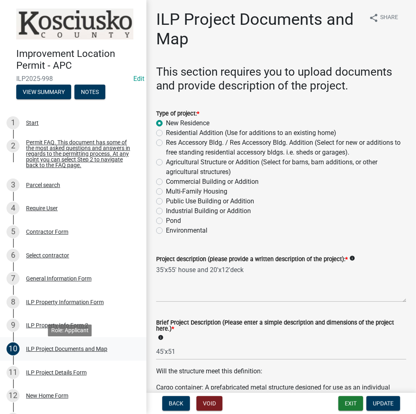
click at [63, 352] on div "ILP Project Documents and Map" at bounding box center [66, 349] width 81 height 6
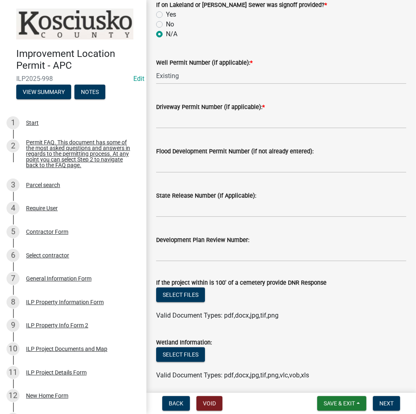
scroll to position [285, 0]
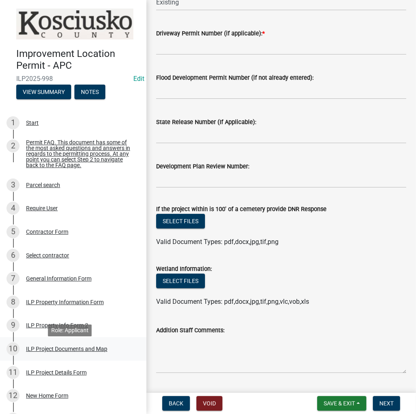
click at [45, 352] on div "ILP Project Documents and Map" at bounding box center [66, 349] width 81 height 6
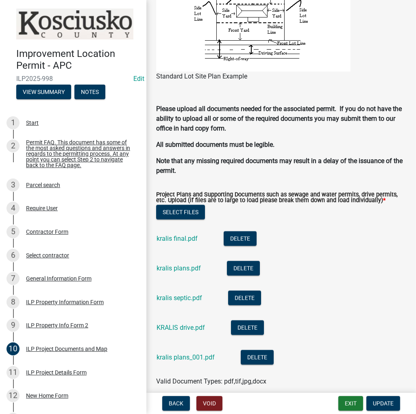
scroll to position [773, 0]
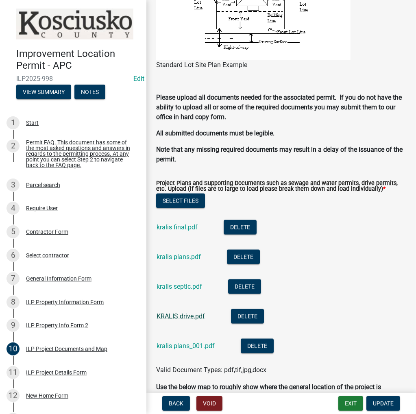
click at [171, 314] on link "KRALIS drive.pdf" at bounding box center [181, 316] width 48 height 8
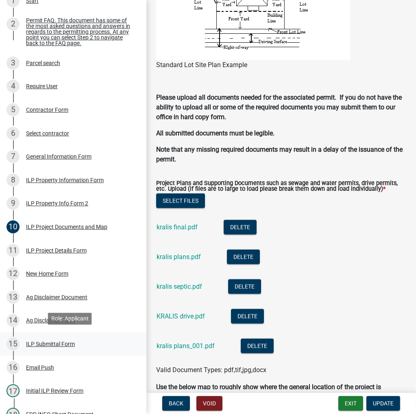
scroll to position [244, 0]
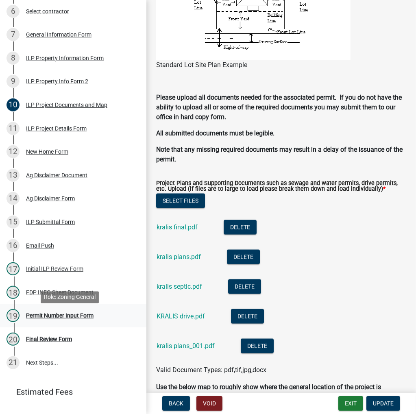
click at [48, 317] on div "Permit Number Input Form" at bounding box center [59, 316] width 67 height 6
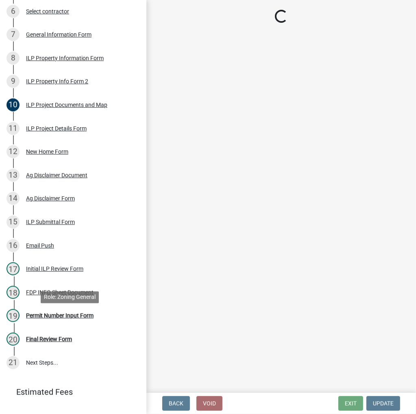
scroll to position [0, 0]
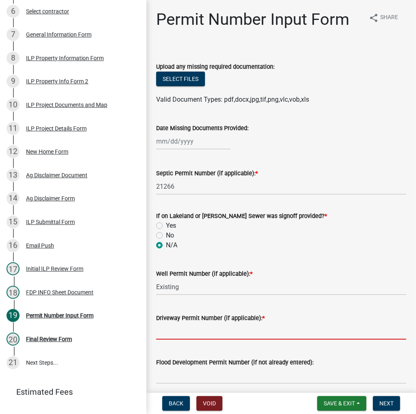
click at [181, 332] on input "Driveway Permit Number (if applicable): *" at bounding box center [281, 331] width 250 height 17
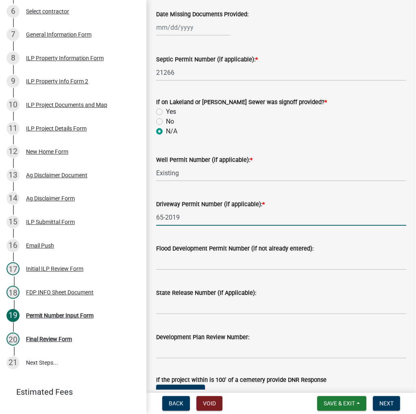
scroll to position [163, 0]
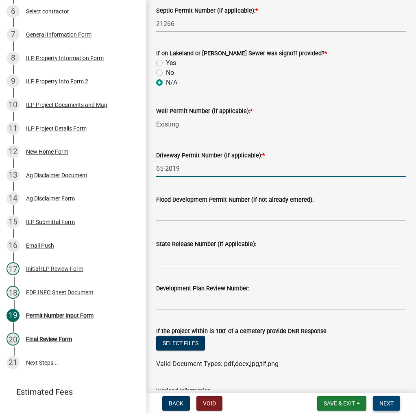
type input "65-2019"
click at [384, 405] on span "Next" at bounding box center [386, 403] width 14 height 7
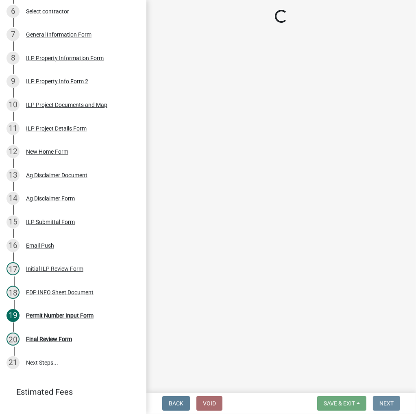
scroll to position [0, 0]
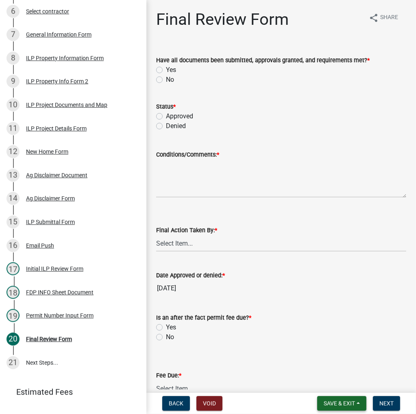
click at [339, 402] on span "Save & Exit" at bounding box center [339, 403] width 31 height 7
click at [317, 363] on button "Save" at bounding box center [333, 363] width 65 height 20
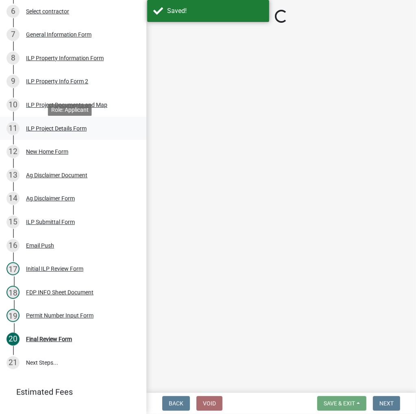
click at [52, 131] on div "ILP Project Details Form" at bounding box center [56, 129] width 61 height 6
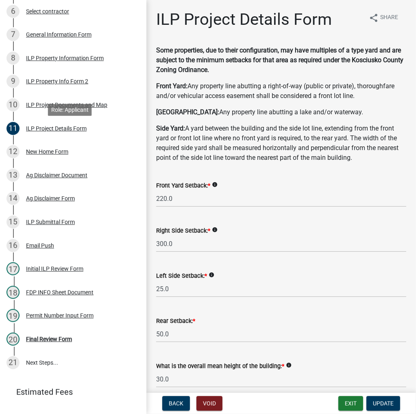
click at [52, 131] on div "ILP Project Details Form" at bounding box center [56, 129] width 61 height 6
click at [350, 404] on button "Exit" at bounding box center [350, 403] width 25 height 15
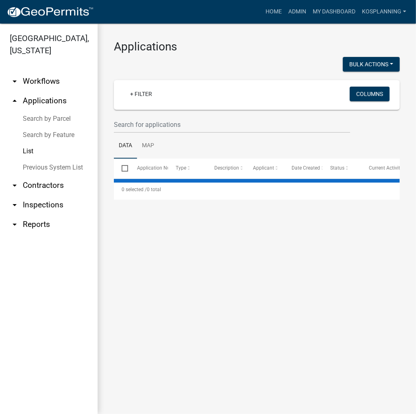
select select "3: 100"
